Goal: Information Seeking & Learning: Learn about a topic

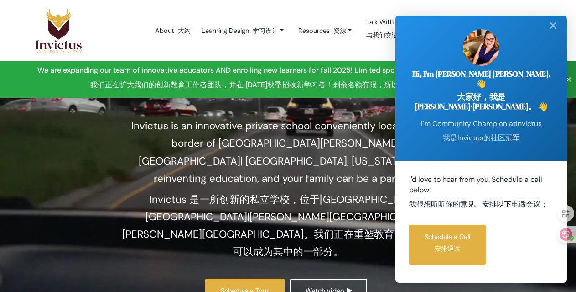
scroll to position [137, 0]
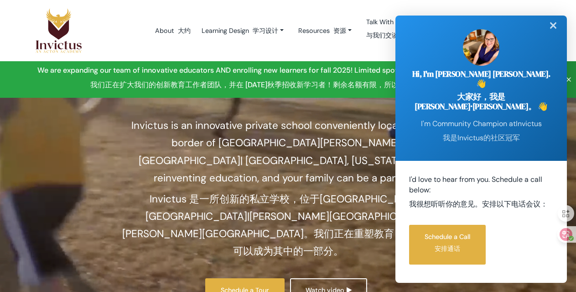
click at [550, 36] on div "✕" at bounding box center [553, 26] width 18 height 20
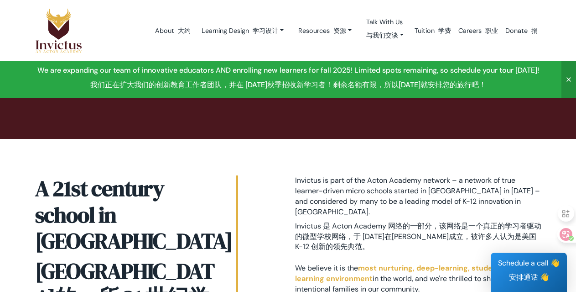
scroll to position [639, 0]
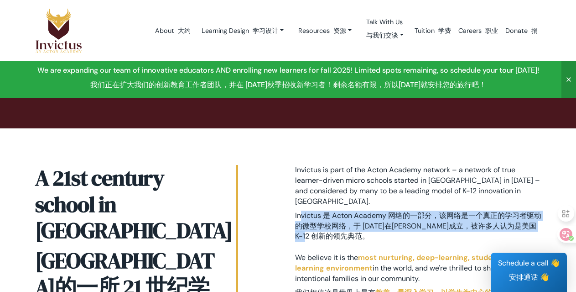
drag, startPoint x: 301, startPoint y: 155, endPoint x: 534, endPoint y: 173, distance: 234.3
click at [534, 210] on font "Invictus 是 Acton Academy 网络的一部分，该网络是一个真正的学习者驱动的微型学校网络，于 [DATE]在[PERSON_NAME]成立，…" at bounding box center [418, 225] width 246 height 31
click at [484, 210] on font "Invictus 是 Acton Academy 网络的一部分，该网络是一个真正的学习者驱动的微型学校网络，于 [DATE]在[PERSON_NAME]成立，…" at bounding box center [418, 225] width 246 height 31
drag, startPoint x: 295, startPoint y: 153, endPoint x: 463, endPoint y: 176, distance: 169.0
click at [463, 210] on font "Invictus 是 Acton Academy 网络的一部分，该网络是一个真正的学习者驱动的微型学校网络，于 [DATE]在[PERSON_NAME]成立，…" at bounding box center [418, 225] width 246 height 31
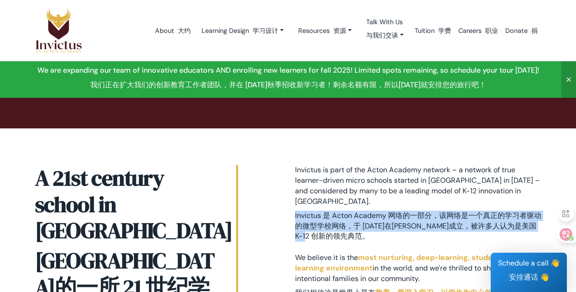
click at [463, 210] on font "Invictus 是 Acton Academy 网络的一部分，该网络是一个真正的学习者驱动的微型学校网络，于 [DATE]在[PERSON_NAME]成立，…" at bounding box center [418, 225] width 246 height 31
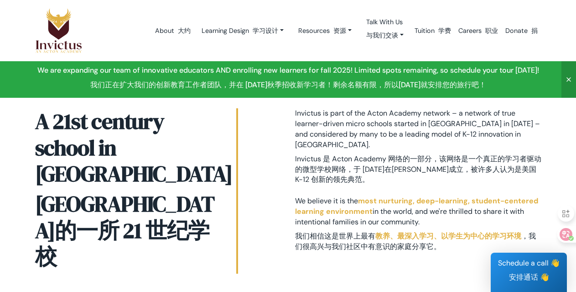
scroll to position [684, 0]
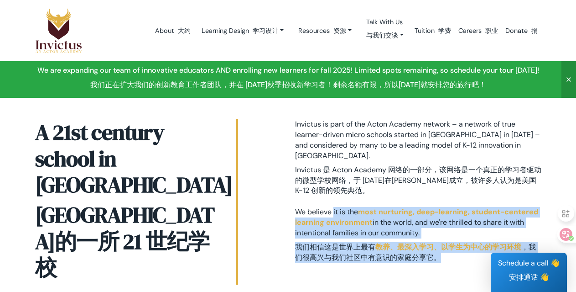
drag, startPoint x: 291, startPoint y: 149, endPoint x: 494, endPoint y: 197, distance: 208.3
click at [496, 196] on div "Invictus is part of the Acton Academy network – a network of true learner-drive…" at bounding box center [418, 203] width 260 height 169
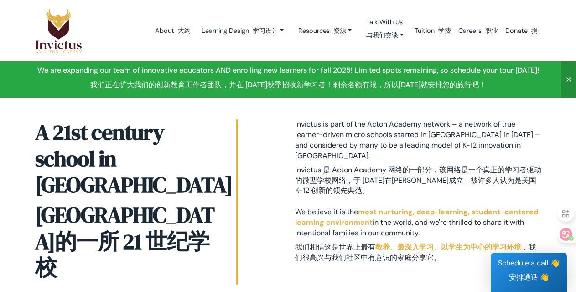
click at [471, 209] on div "Invictus is part of the Acton Academy network – a network of true learner-drive…" at bounding box center [418, 203] width 260 height 169
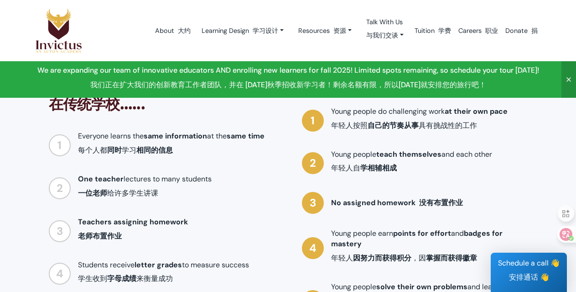
scroll to position [1095, 0]
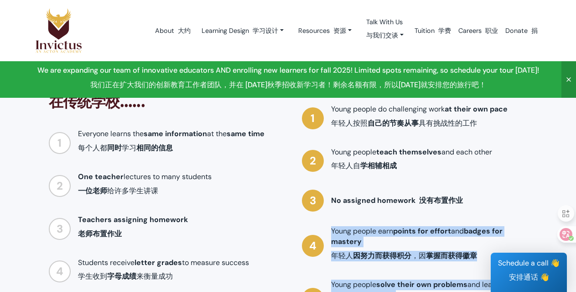
drag, startPoint x: 333, startPoint y: 126, endPoint x: 488, endPoint y: 213, distance: 177.7
click at [491, 215] on ul "Young people do challenging work at their own pace 年轻人按照 自己的节奏从事 具有挑战性的工作 Young…" at bounding box center [415, 285] width 226 height 363
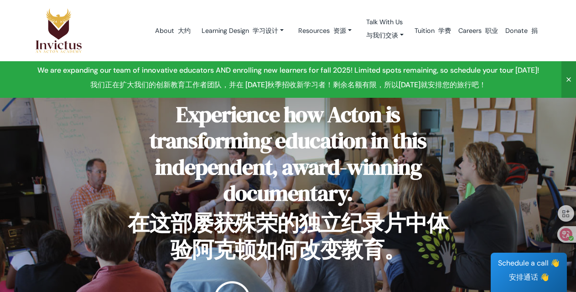
scroll to position [1551, 0]
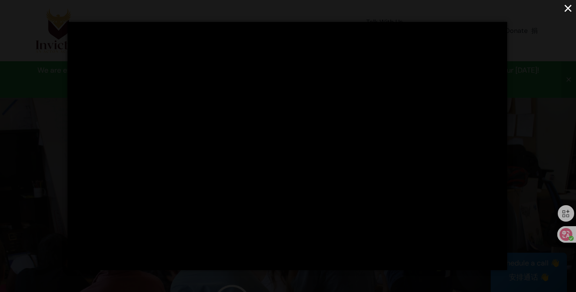
click at [546, 123] on div "×" at bounding box center [288, 146] width 576 height 292
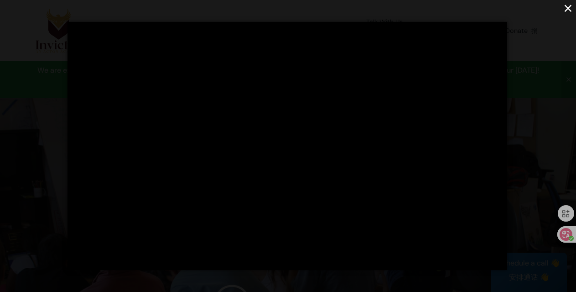
click at [567, 10] on button "×" at bounding box center [568, 8] width 16 height 16
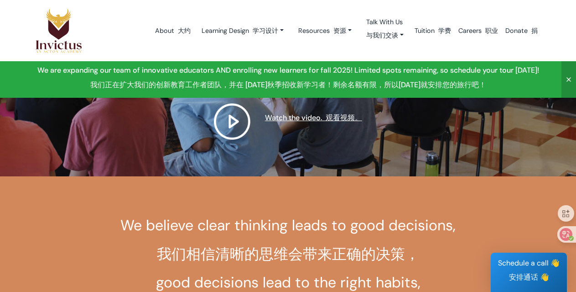
scroll to position [1734, 0]
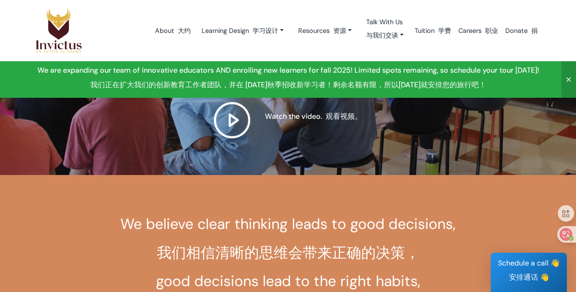
click at [562, 47] on nav "About 大约 Learning Design 学习设计 Learning Design Studios Day in the life Resources…" at bounding box center [288, 30] width 576 height 61
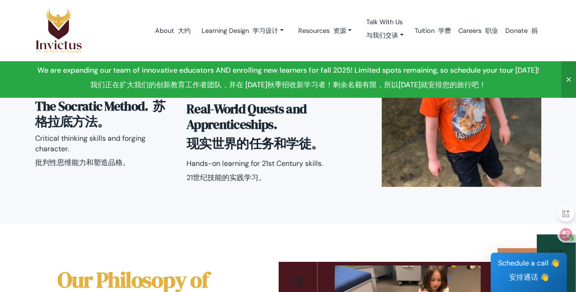
scroll to position [2464, 0]
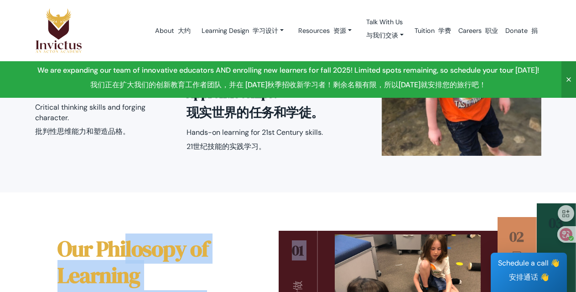
drag, startPoint x: 61, startPoint y: 151, endPoint x: 233, endPoint y: 219, distance: 184.4
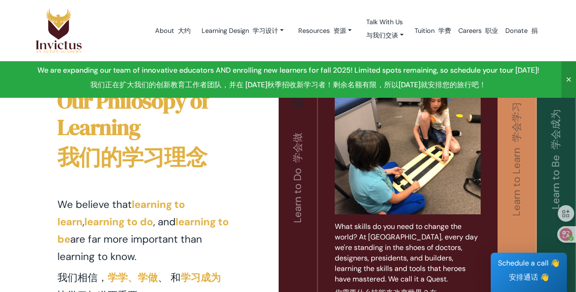
scroll to position [2601, 0]
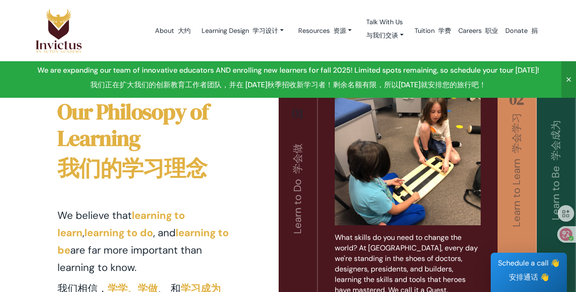
drag, startPoint x: 337, startPoint y: 206, endPoint x: 441, endPoint y: 230, distance: 107.3
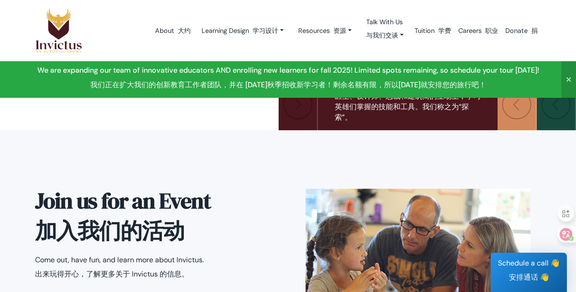
scroll to position [2874, 0]
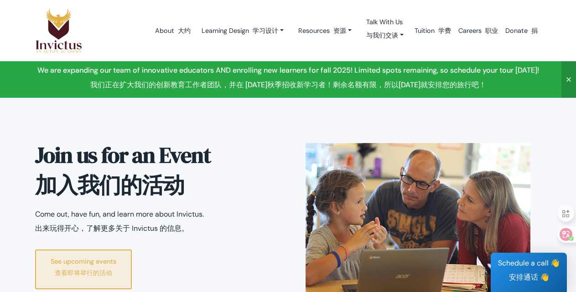
click at [68, 268] on font "查看即将举行的活动" at bounding box center [83, 272] width 57 height 8
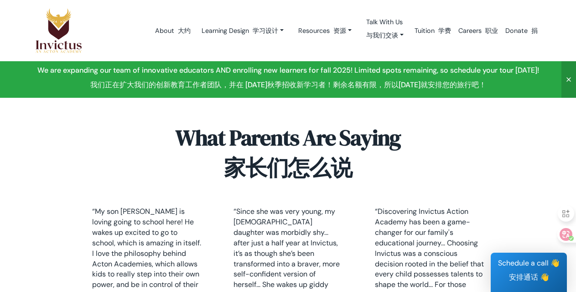
scroll to position [3148, 0]
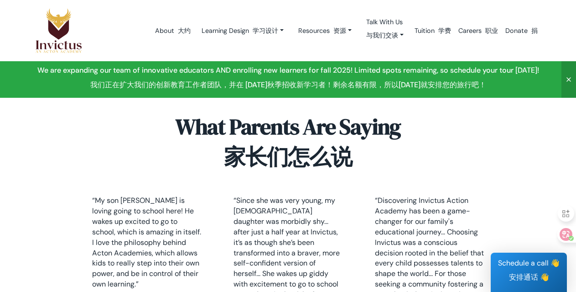
drag, startPoint x: 105, startPoint y: 200, endPoint x: 191, endPoint y: 235, distance: 92.7
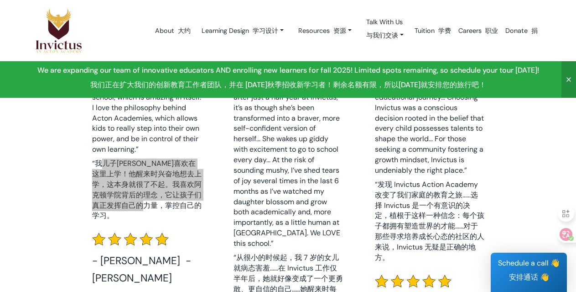
scroll to position [3285, 0]
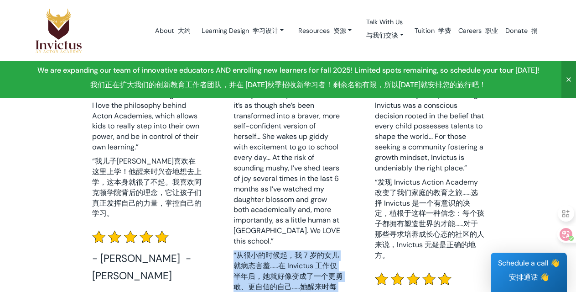
drag, startPoint x: 232, startPoint y: 128, endPoint x: 346, endPoint y: 228, distance: 151.6
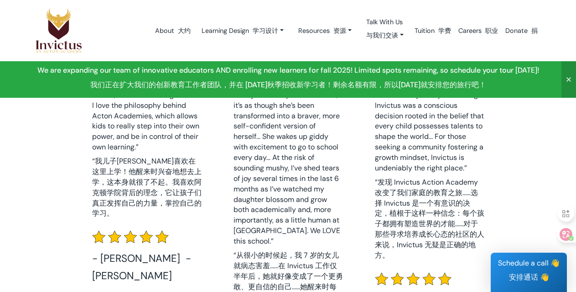
drag, startPoint x: 250, startPoint y: 197, endPoint x: 354, endPoint y: 227, distance: 108.3
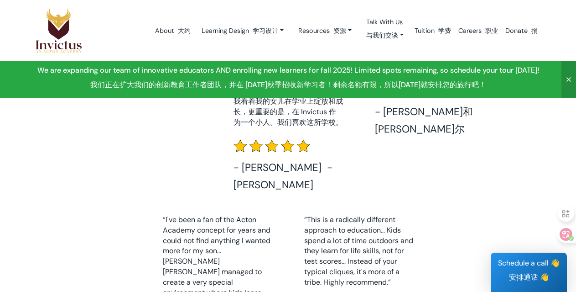
scroll to position [3513, 0]
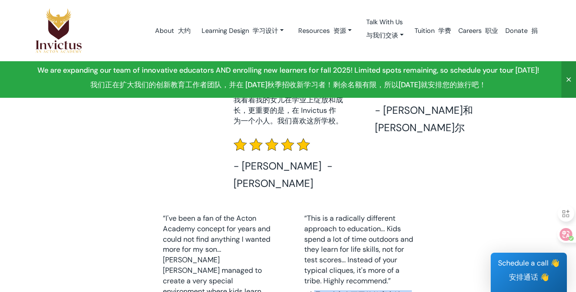
drag, startPoint x: 313, startPoint y: 170, endPoint x: 424, endPoint y: 208, distance: 117.4
click at [424, 208] on div "“My son [PERSON_NAME] is loving going to school here! He wakes up excited to go…" at bounding box center [288, 202] width 420 height 745
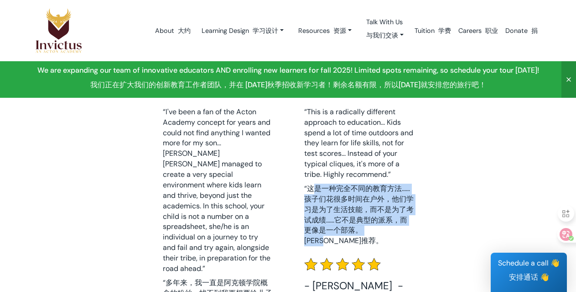
scroll to position [3695, 0]
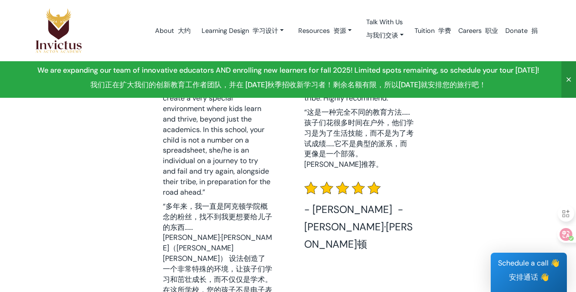
click at [352, 203] on div "“This is a radically different approach to education... Kids spend a lot of tim…" at bounding box center [358, 212] width 109 height 362
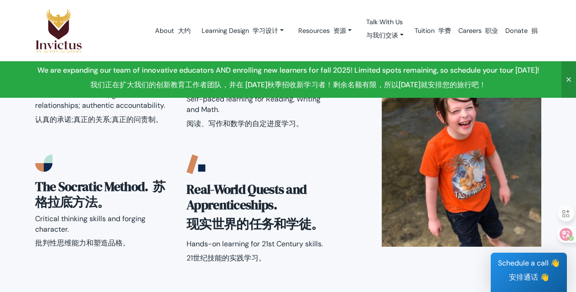
scroll to position [2144, 0]
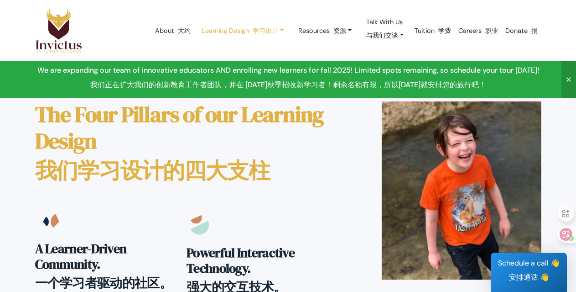
click at [236, 31] on link "Learning Design 学习设计" at bounding box center [242, 30] width 97 height 17
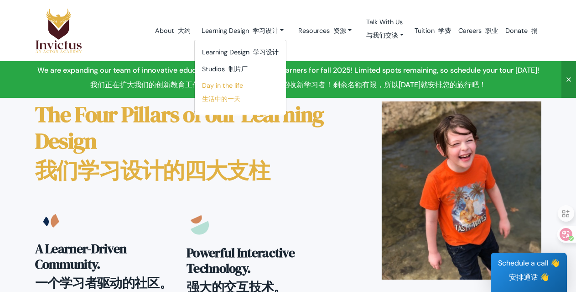
click at [222, 92] on link "Day in the life 生活中的一天" at bounding box center [240, 93] width 91 height 33
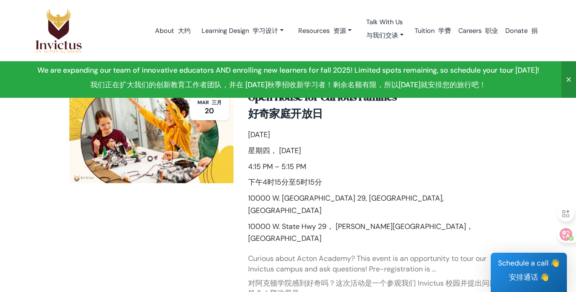
click at [570, 79] on icon at bounding box center [568, 79] width 7 height 7
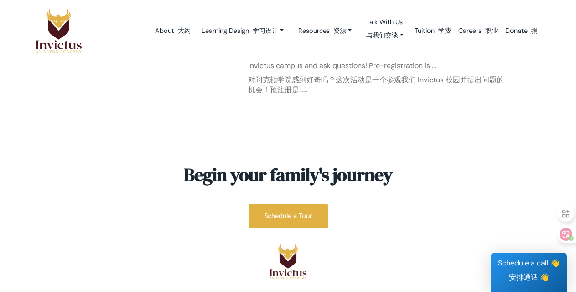
scroll to position [704, 0]
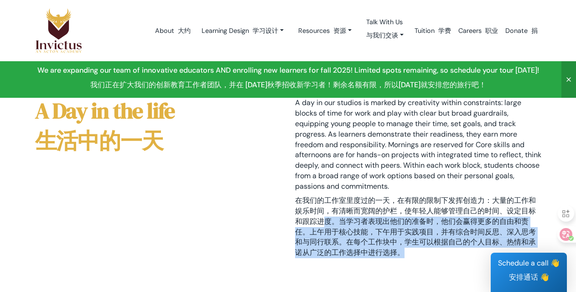
drag, startPoint x: 322, startPoint y: 223, endPoint x: 441, endPoint y: 253, distance: 122.8
click at [441, 253] on font "在我们的工作室里度过的一天，在有限的限制下发挥创造力：大量的工作和娱乐时间，有清晰而宽阔的护栏，使年轻人能够管理自己的时间、设定目标和跟踪进度。当学习者表现出…" at bounding box center [418, 226] width 246 height 63
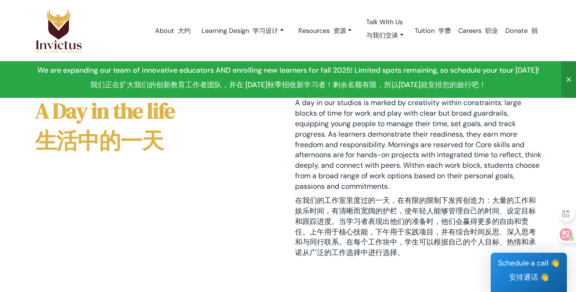
click at [409, 209] on font "在我们的工作室里度过的一天，在有限的限制下发挥创造力：大量的工作和娱乐时间，有清晰而宽阔的护栏，使年轻人能够管理自己的时间、设定目标和跟踪进度。当学习者表现出…" at bounding box center [415, 226] width 241 height 62
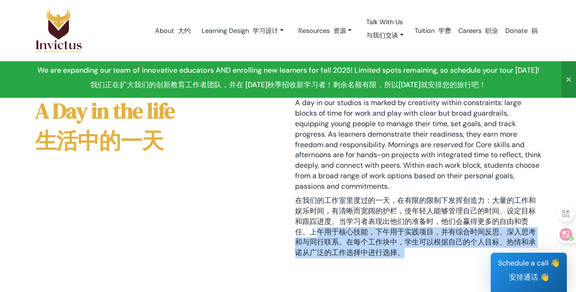
drag, startPoint x: 320, startPoint y: 234, endPoint x: 453, endPoint y: 250, distance: 133.7
click at [453, 250] on font "在我们的工作室里度过的一天，在有限的限制下发挥创造力：大量的工作和娱乐时间，有清晰而宽阔的护栏，使年轻人能够管理自己的时间、设定目标和跟踪进度。当学习者表现出…" at bounding box center [418, 226] width 246 height 63
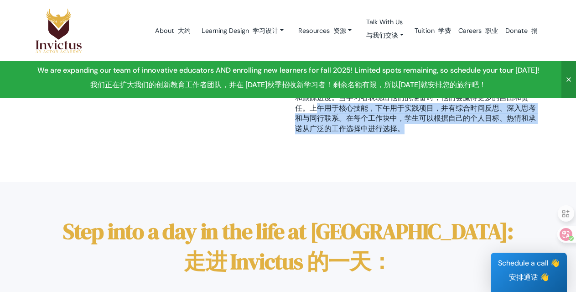
scroll to position [137, 0]
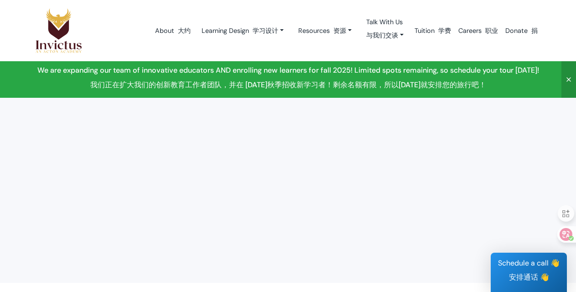
scroll to position [319, 0]
click at [513, 190] on div at bounding box center [288, 198] width 520 height 188
click at [570, 80] on icon at bounding box center [568, 79] width 7 height 7
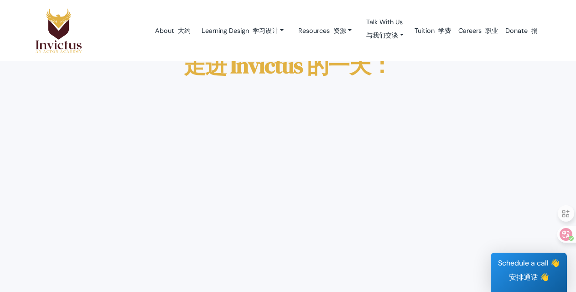
scroll to position [365, 0]
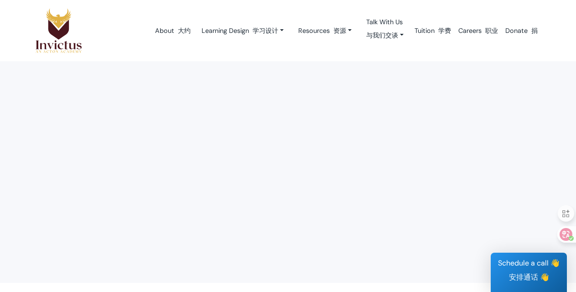
click at [496, 133] on div at bounding box center [288, 152] width 520 height 188
click at [380, 30] on link "Talk With Us 与我们交谈" at bounding box center [385, 30] width 52 height 33
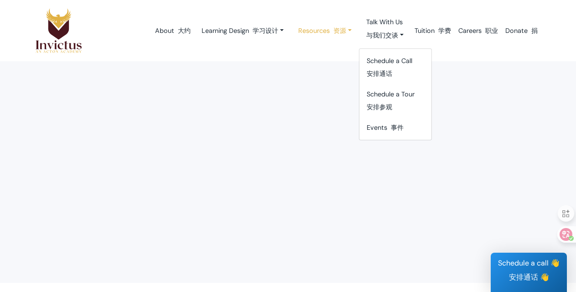
click at [313, 28] on link "Resources 资源" at bounding box center [325, 30] width 68 height 17
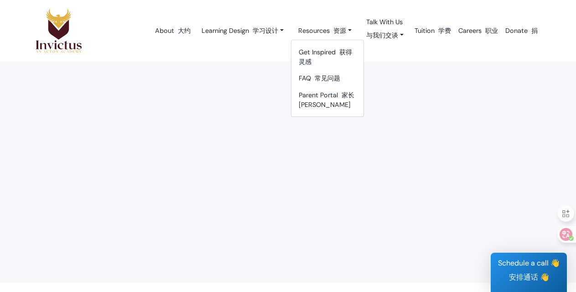
click at [514, 102] on div at bounding box center [288, 152] width 520 height 188
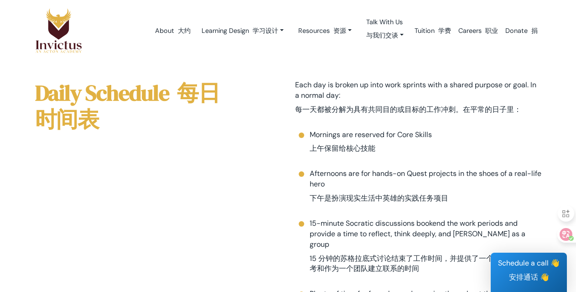
scroll to position [593, 0]
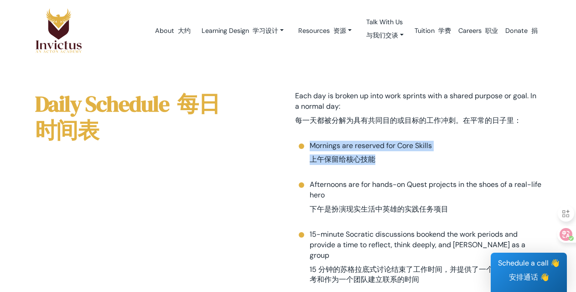
drag, startPoint x: 309, startPoint y: 145, endPoint x: 481, endPoint y: 158, distance: 172.5
click at [481, 158] on li "Mornings are reserved for Core Skills 上午保留给核心技能" at bounding box center [418, 155] width 246 height 28
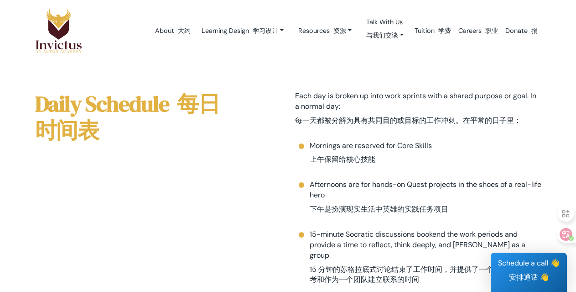
click at [467, 193] on li "Afternoons are for hands-on Quest projects in the shoes of a real-life hero 下午是…" at bounding box center [418, 198] width 246 height 39
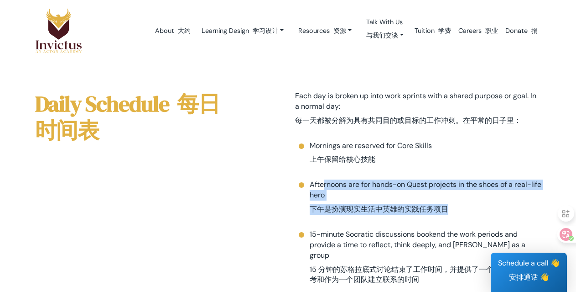
drag, startPoint x: 324, startPoint y: 182, endPoint x: 523, endPoint y: 201, distance: 199.8
click at [523, 201] on li "Afternoons are for hands-on Quest projects in the shoes of a real-life hero 下午是…" at bounding box center [418, 198] width 246 height 39
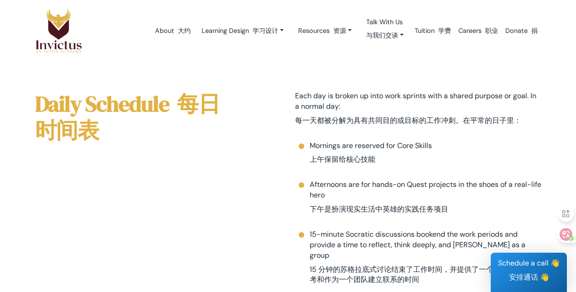
click at [489, 209] on li "Afternoons are for hands-on Quest projects in the shoes of a real-life hero 下午是…" at bounding box center [418, 198] width 246 height 39
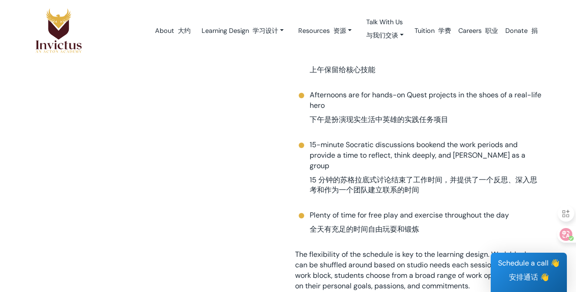
scroll to position [684, 0]
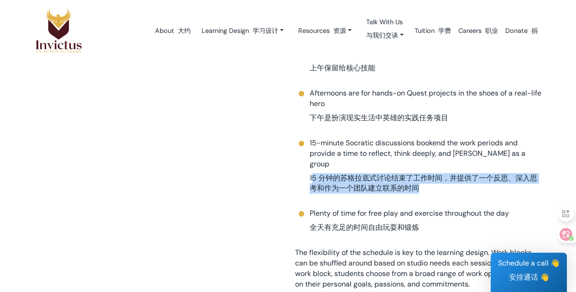
drag, startPoint x: 311, startPoint y: 168, endPoint x: 513, endPoint y: 182, distance: 202.6
click at [513, 182] on font "15 分钟的苏格拉底式讨论结束了工作时间，并提供了一个反思、深入思考和作为一个团队建立联系的时间" at bounding box center [426, 183] width 232 height 21
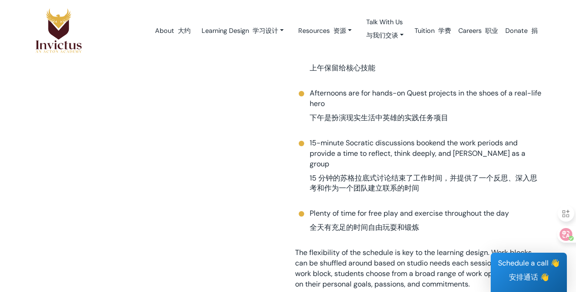
click at [412, 210] on li "Plenty of time for free play and exercise throughout the day 全天有充足的时间自由玩耍和锻炼" at bounding box center [418, 222] width 246 height 28
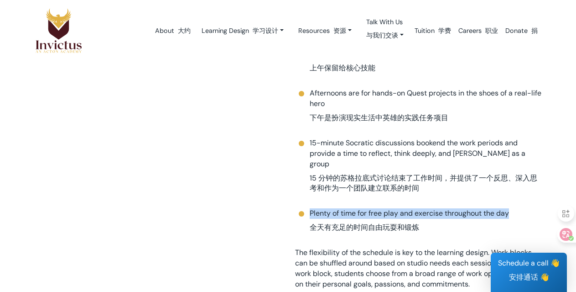
drag, startPoint x: 303, startPoint y: 198, endPoint x: 527, endPoint y: 202, distance: 224.0
click at [527, 208] on li "Plenty of time for free play and exercise throughout the day 全天有充足的时间自由玩耍和锻炼" at bounding box center [418, 222] width 246 height 28
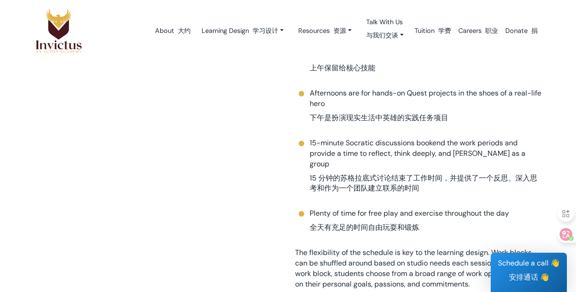
click at [426, 223] on li "Plenty of time for free play and exercise throughout the day 全天有充足的时间自由玩耍和锻炼" at bounding box center [418, 222] width 246 height 28
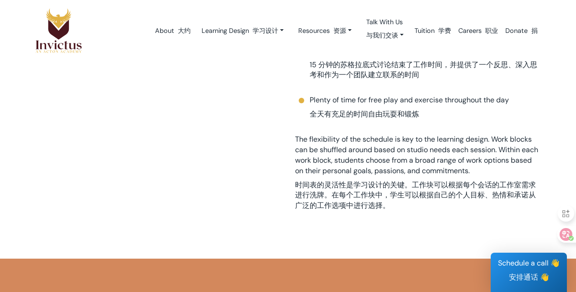
scroll to position [821, 0]
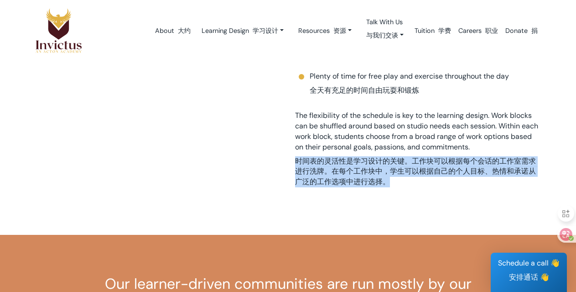
drag, startPoint x: 305, startPoint y: 151, endPoint x: 475, endPoint y: 178, distance: 172.7
click at [475, 178] on div "Each day is broken up into work sprints with a shared purpose or goal. In a nor…" at bounding box center [418, 30] width 260 height 335
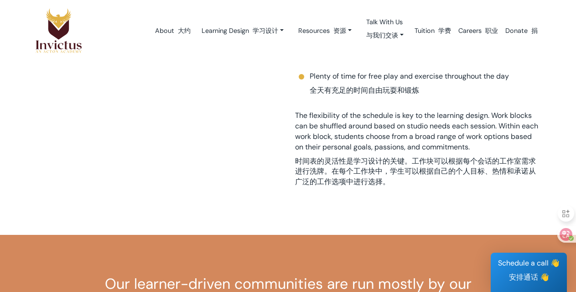
click at [440, 187] on div "Each day is broken up into work sprints with a shared purpose or goal. In a nor…" at bounding box center [418, 30] width 260 height 335
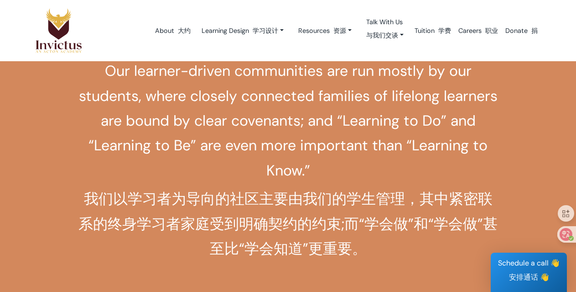
scroll to position [1049, 0]
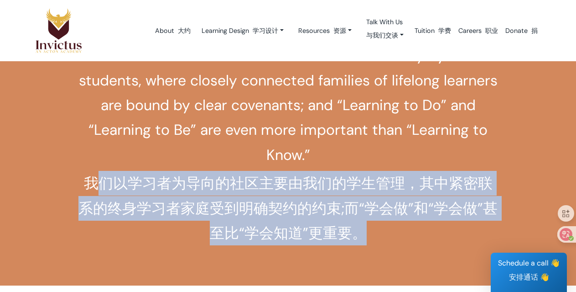
drag, startPoint x: 93, startPoint y: 172, endPoint x: 410, endPoint y: 214, distance: 319.5
click at [410, 214] on font "我们以学习者为导向的社区主要由我们的学生管理，其中紧密联系的终身学习者家庭受到明确契约的约束;而“学会做”和“学会做”甚至比“学会知道”更重要。" at bounding box center [288, 208] width 420 height 74
click at [289, 216] on font "我们以学习者为导向的社区主要由我们的学生管理，其中紧密联系的终身学习者家庭受到明确契约的约束;而“学会做”和“学会做”甚至比“学会知道”更重要。" at bounding box center [287, 207] width 419 height 69
click at [248, 213] on font "我们以学习者为导向的社区主要由我们的学生管理，其中紧密联系的终身学习者家庭受到明确契约的约束;而“学会做”和“学会做”甚至比“学会知道”更重要。" at bounding box center [287, 207] width 419 height 69
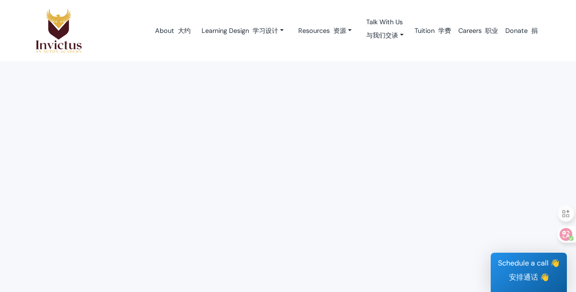
scroll to position [365, 0]
